Goal: Task Accomplishment & Management: Manage account settings

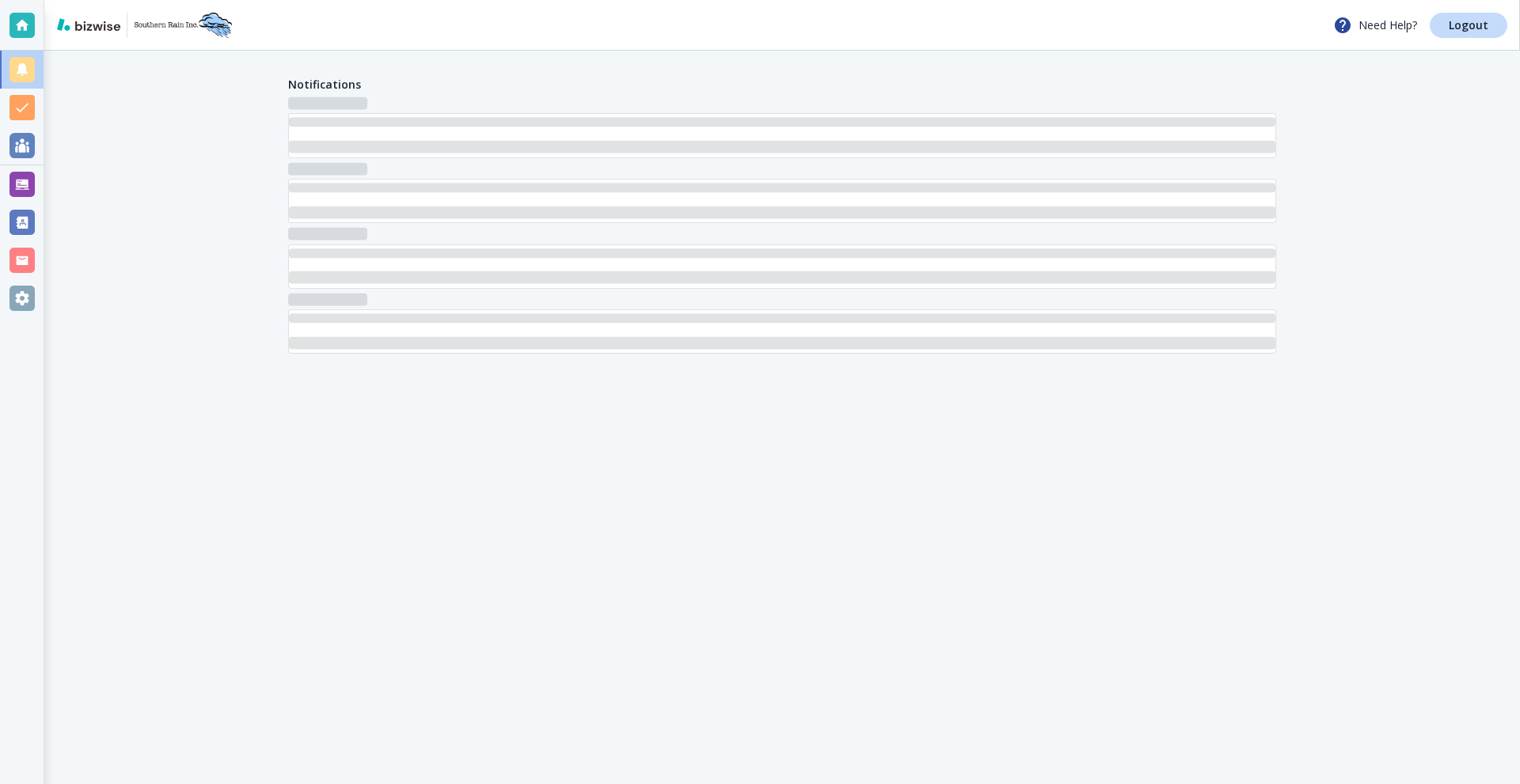
click at [28, 172] on div at bounding box center [23, 185] width 26 height 26
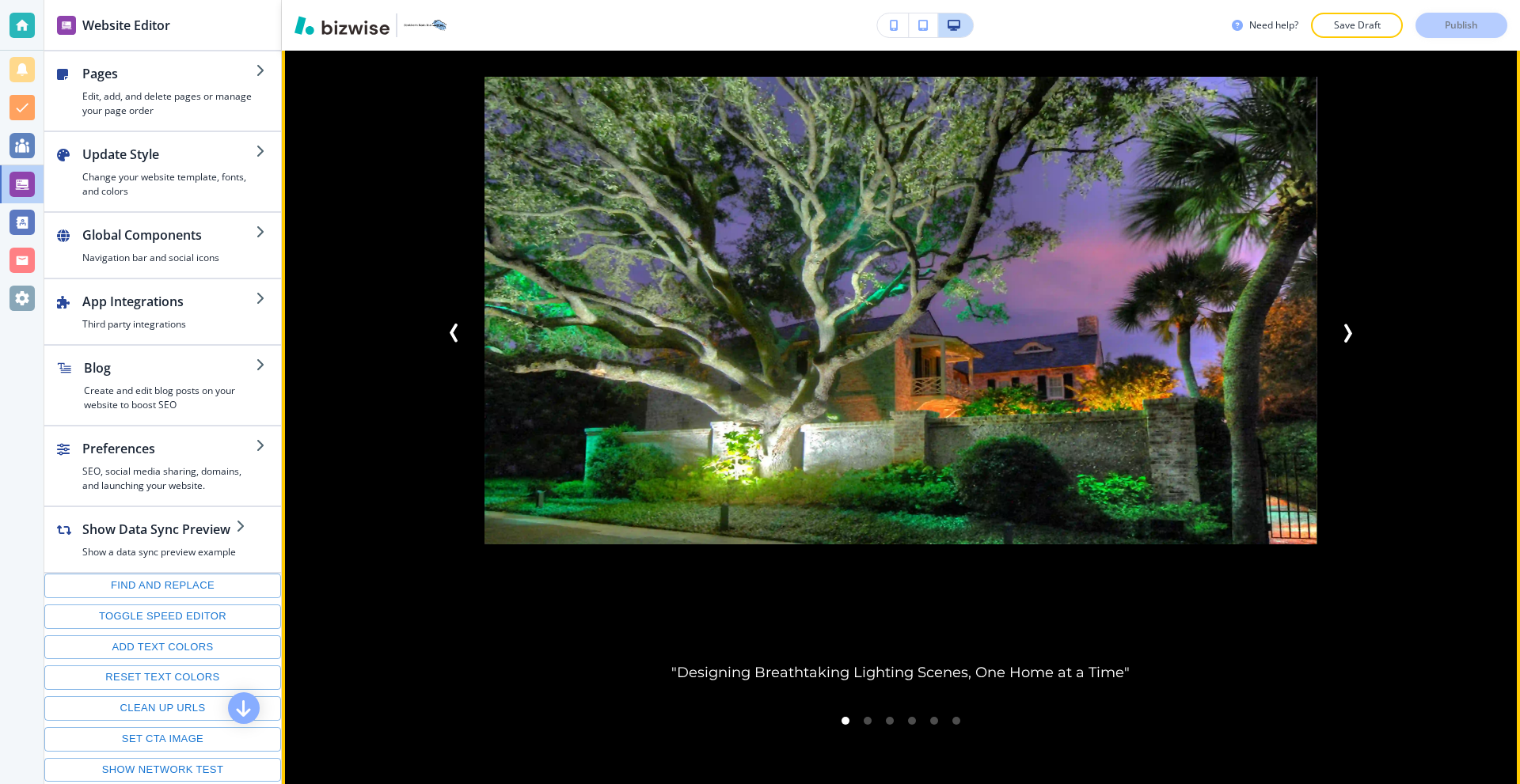
scroll to position [2137, 0]
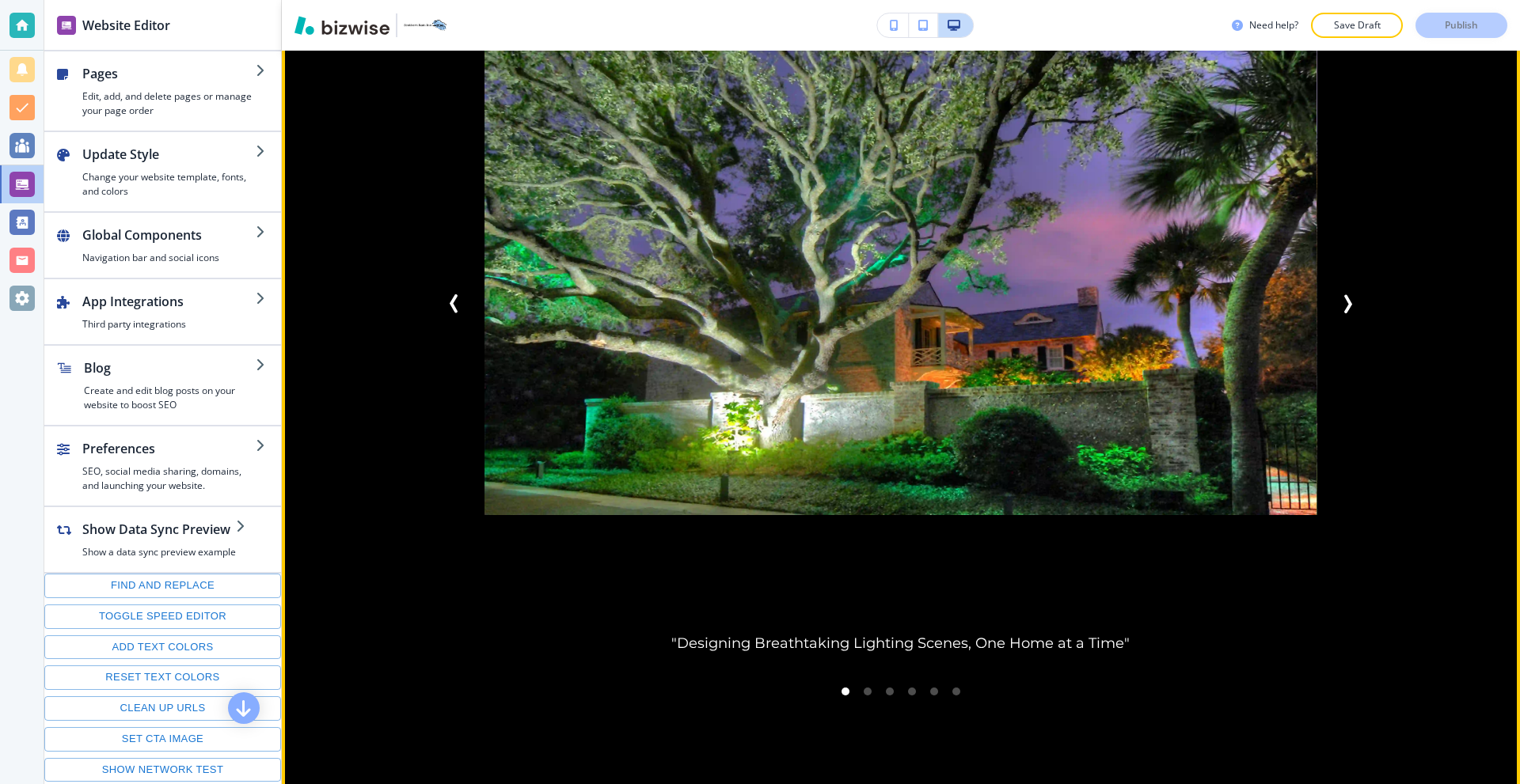
click at [1346, 297] on icon "Next Slide" at bounding box center [1348, 305] width 5 height 16
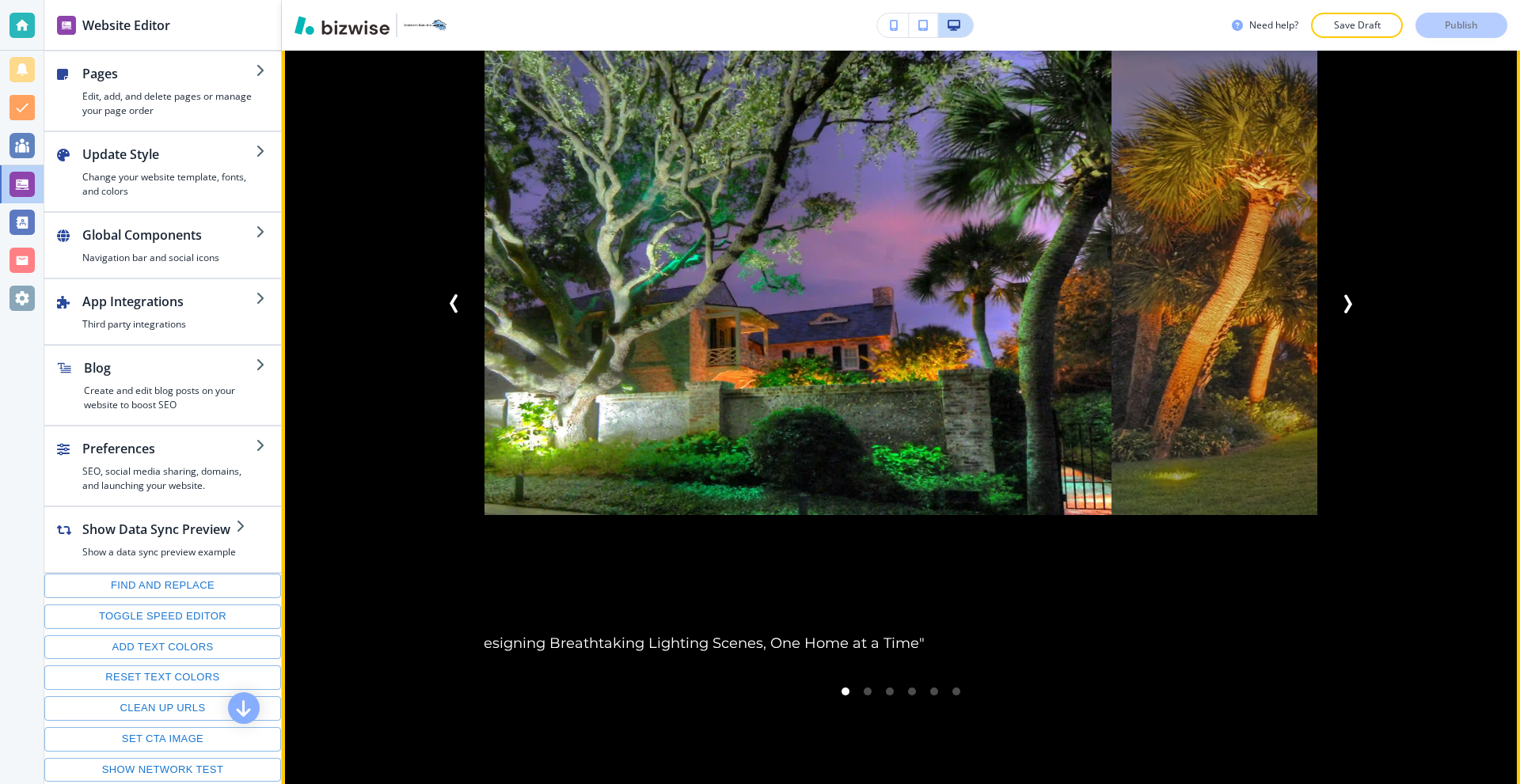
click at [1346, 297] on icon "Next Slide" at bounding box center [1348, 305] width 5 height 16
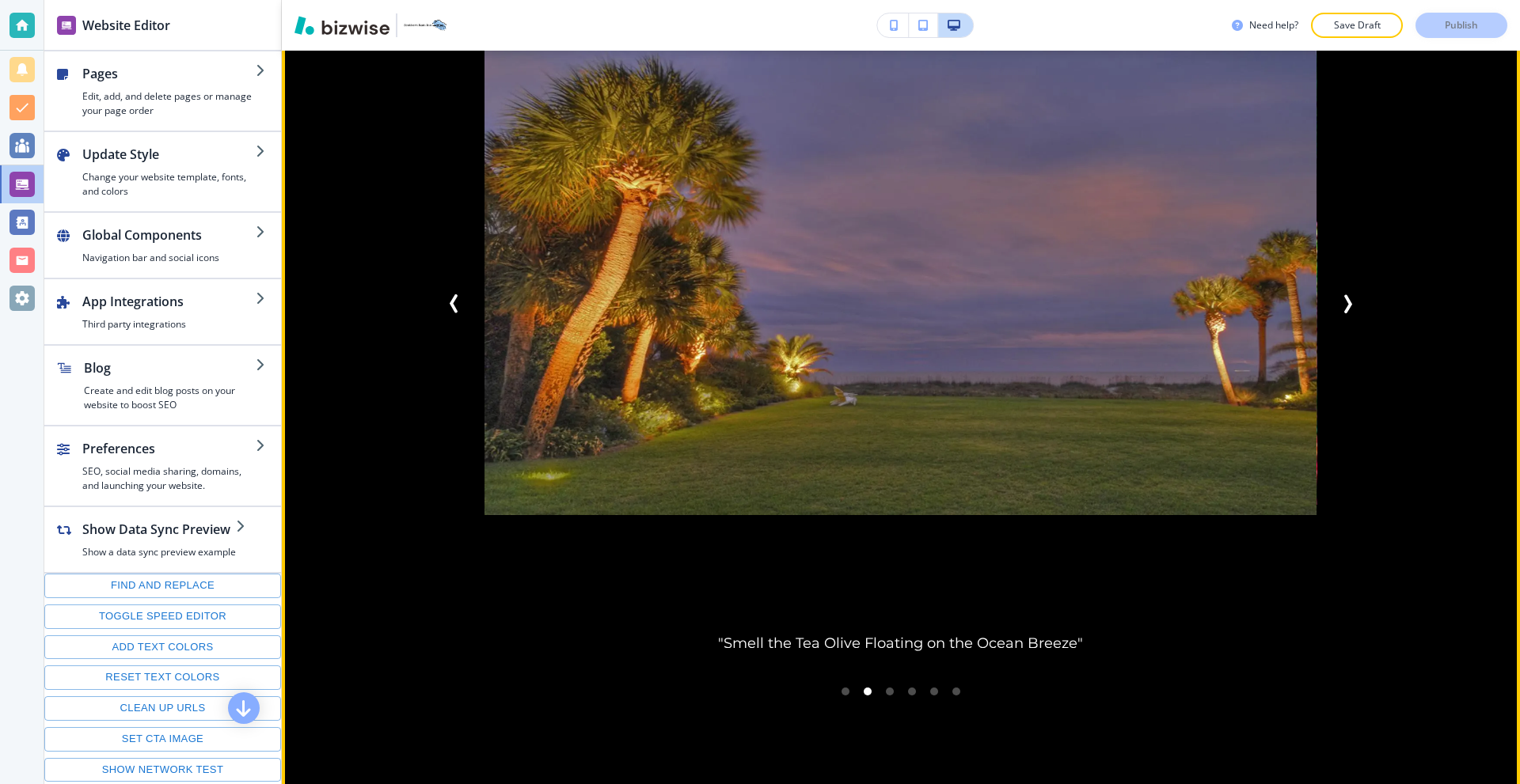
click at [1346, 297] on icon "Next Slide" at bounding box center [1348, 305] width 5 height 16
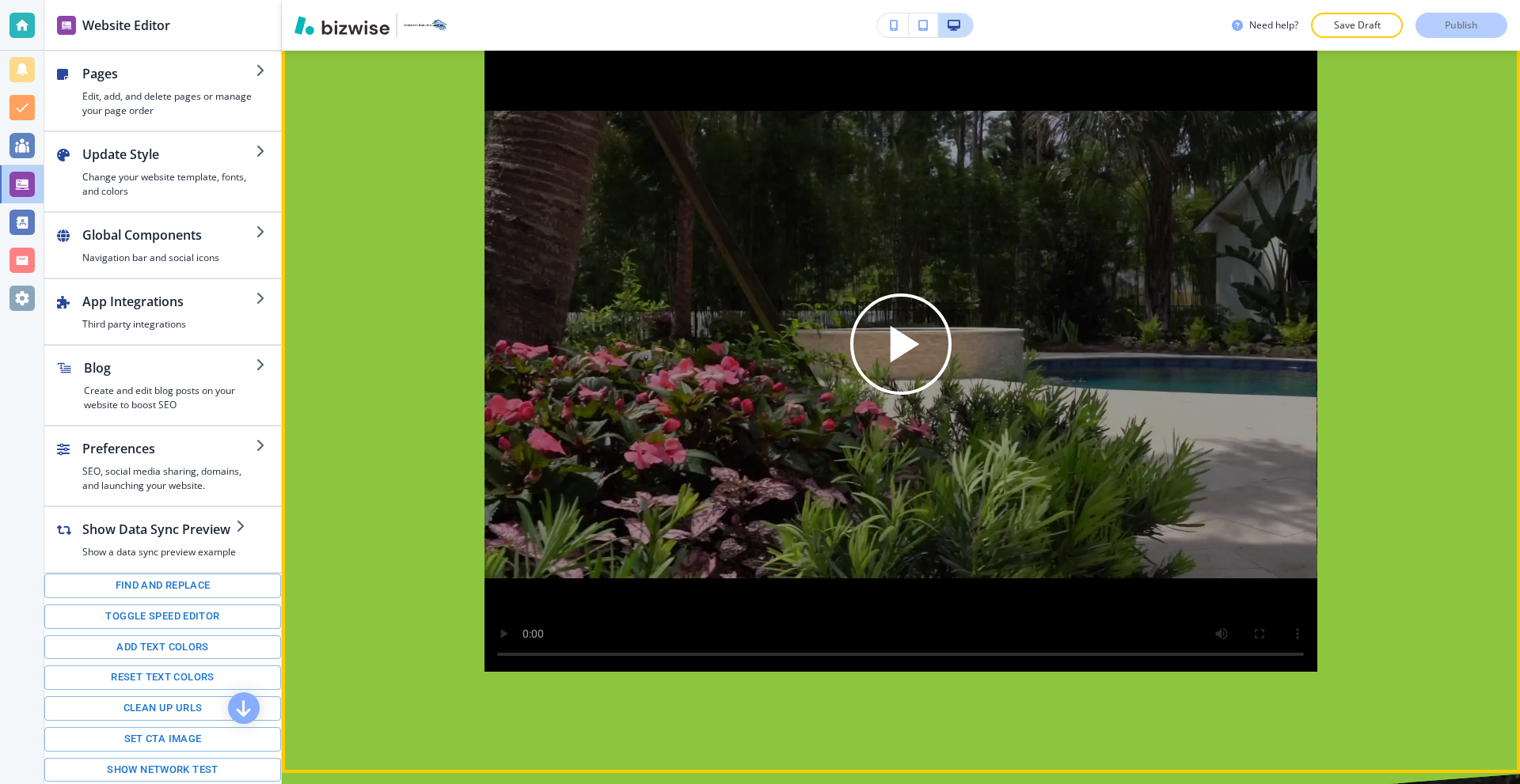
scroll to position [3109, 0]
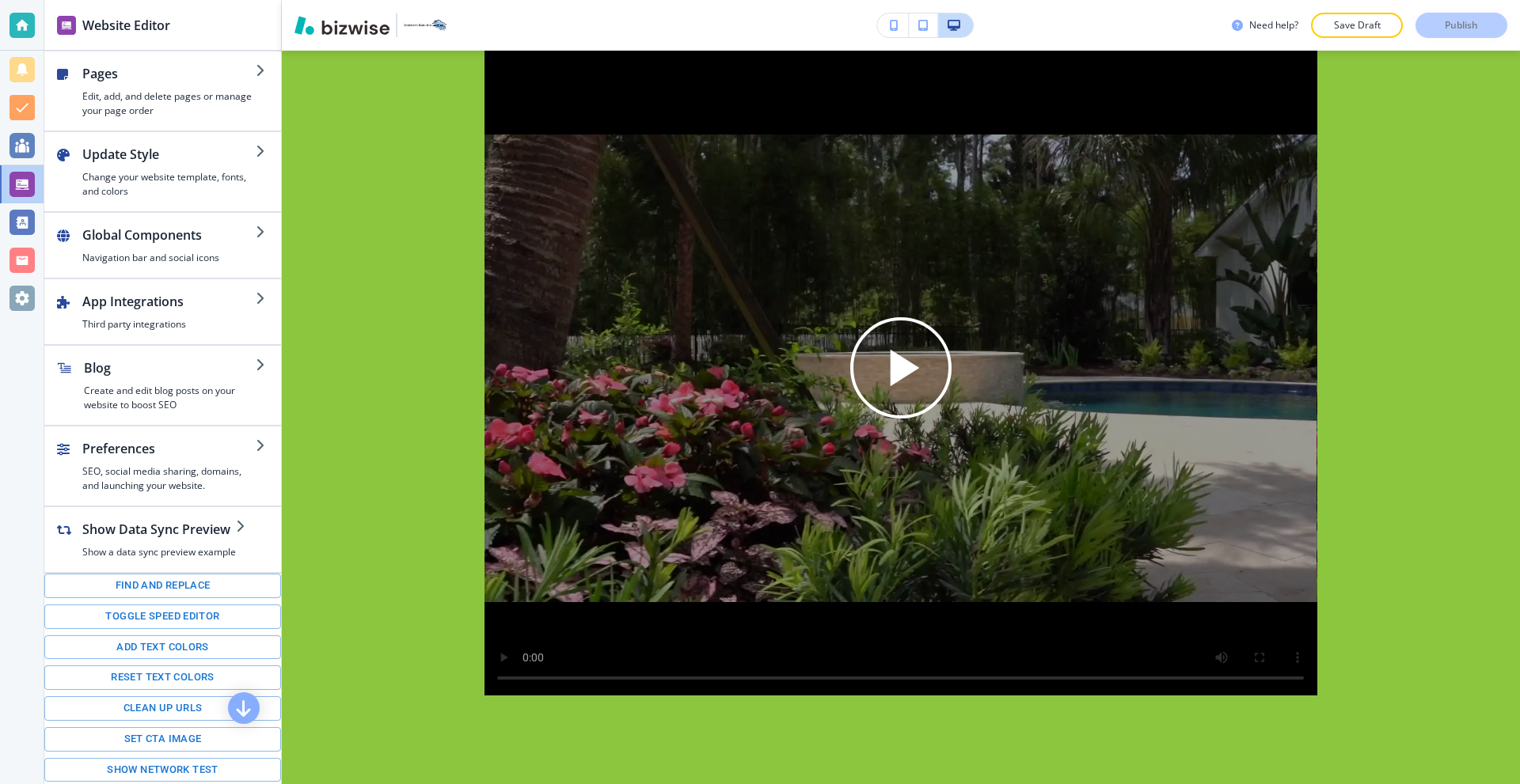
click at [898, 26] on icon "button" at bounding box center [894, 25] width 9 height 11
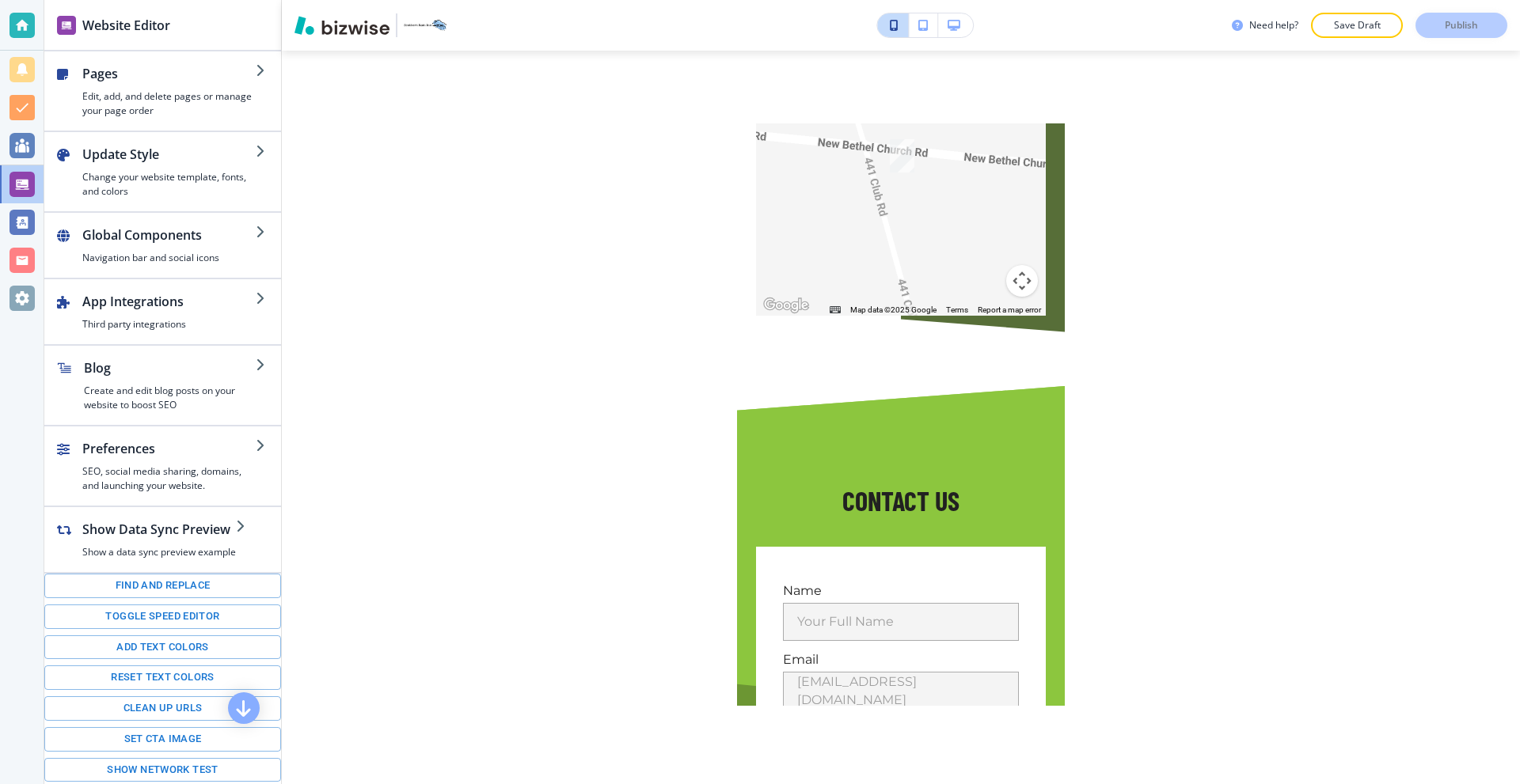
scroll to position [8008, 0]
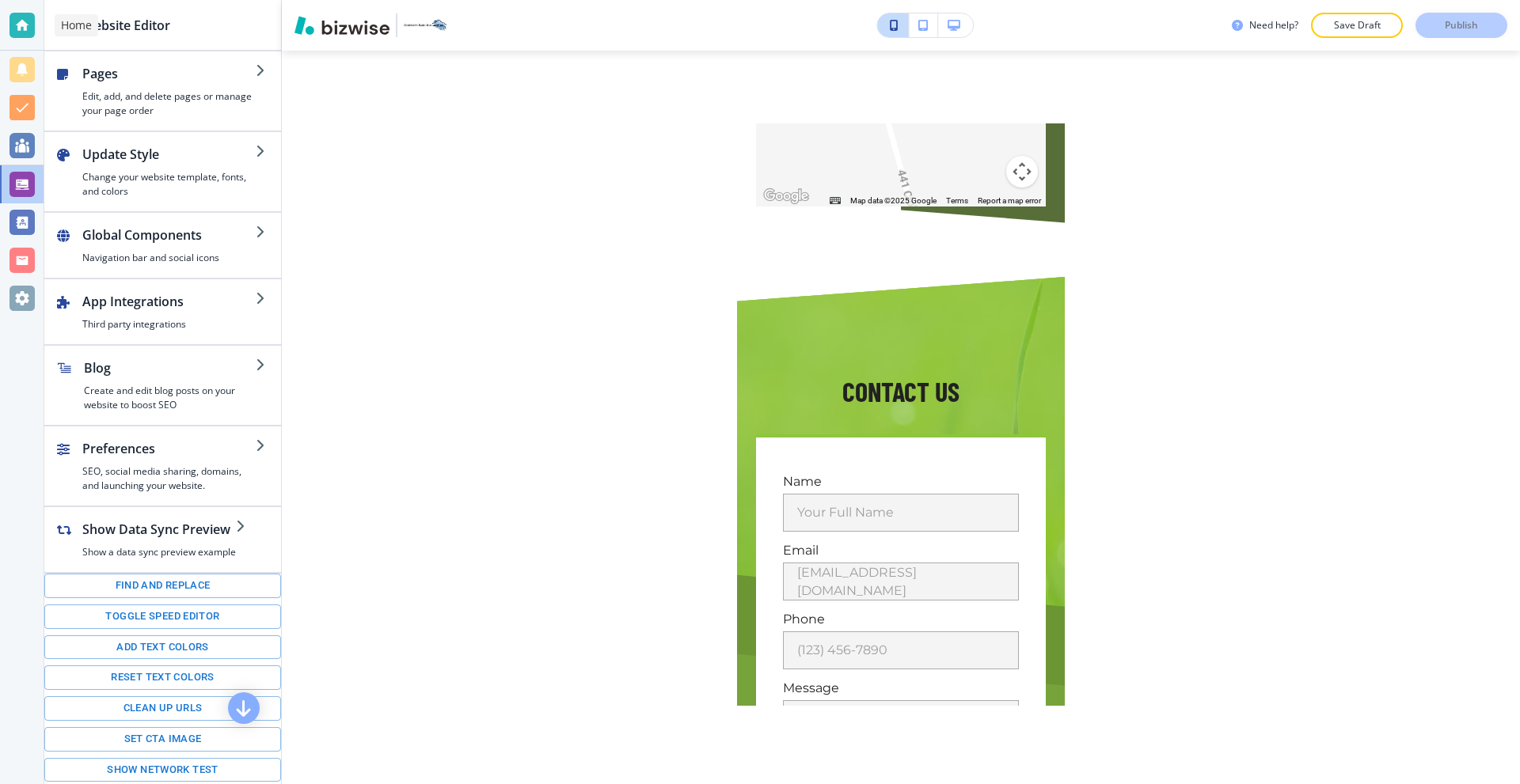
click at [20, 18] on div at bounding box center [23, 26] width 26 height 26
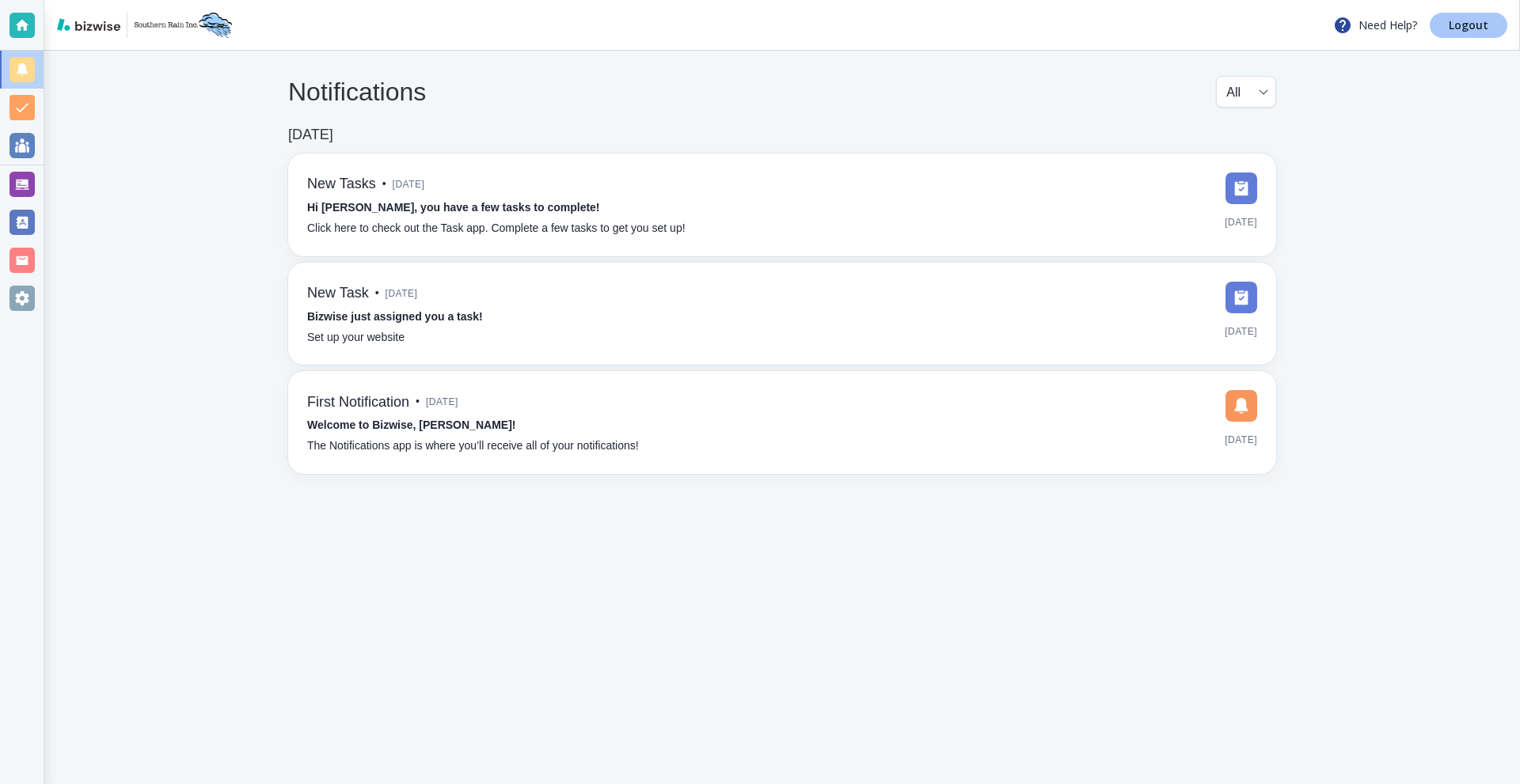
drag, startPoint x: 1456, startPoint y: 28, endPoint x: 1220, endPoint y: 2, distance: 237.4
click at [1456, 28] on p "Logout" at bounding box center [1468, 25] width 39 height 11
